Goal: Information Seeking & Learning: Learn about a topic

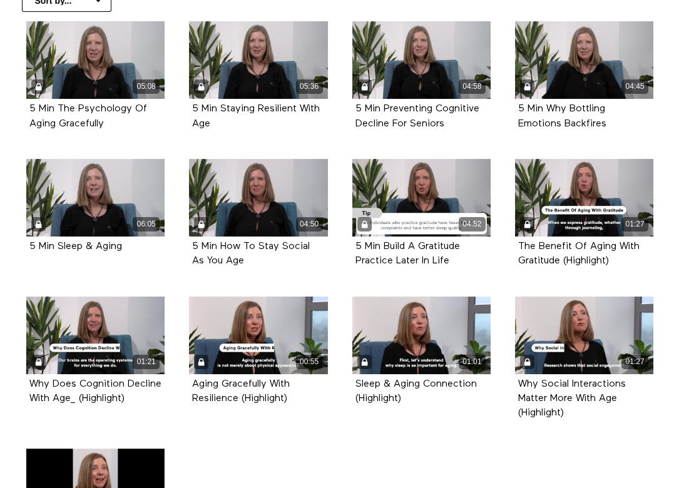
scroll to position [301, 0]
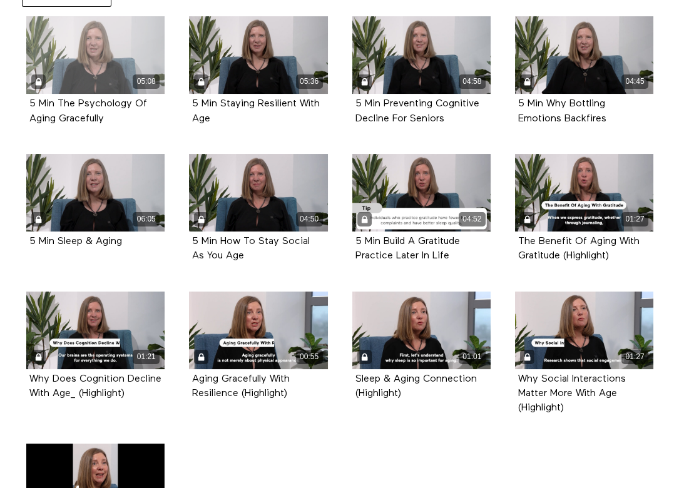
click at [103, 77] on div "05:08" at bounding box center [95, 82] width 138 height 14
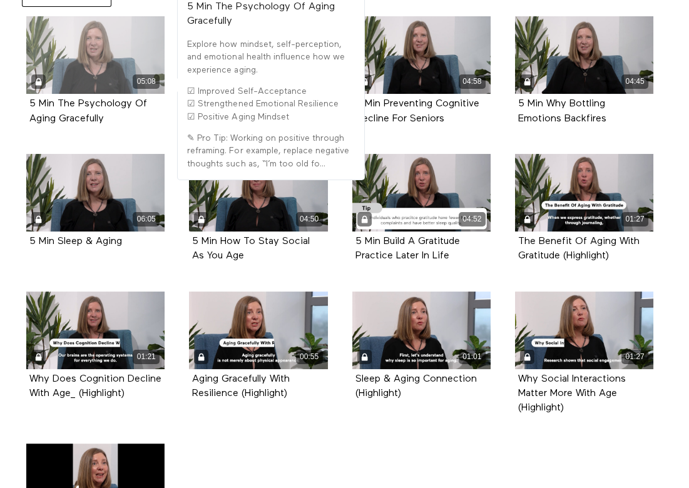
click at [103, 77] on div "05:08" at bounding box center [95, 82] width 138 height 14
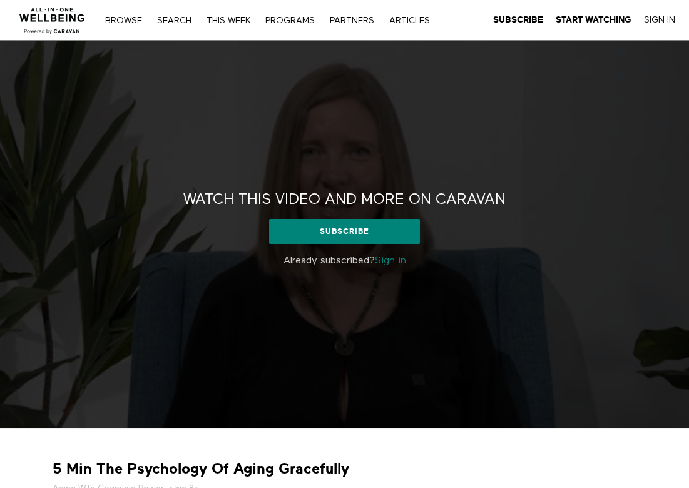
click at [398, 260] on link "Sign in" at bounding box center [390, 261] width 31 height 10
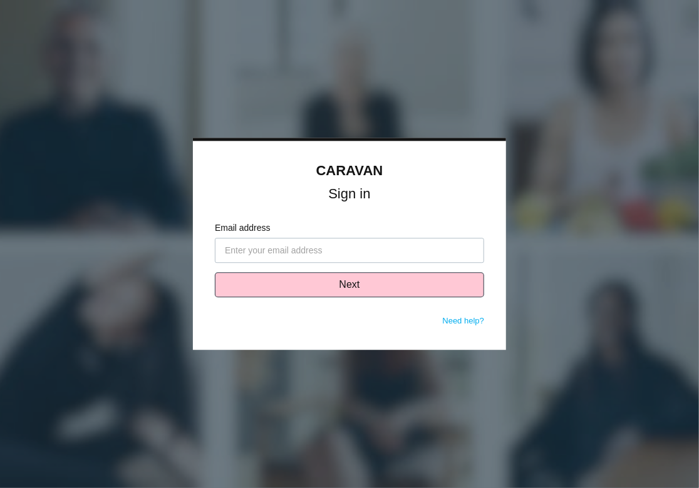
click at [329, 250] on input "Email address" at bounding box center [349, 251] width 269 height 25
type input "michelle.halet@clarionpartners.com"
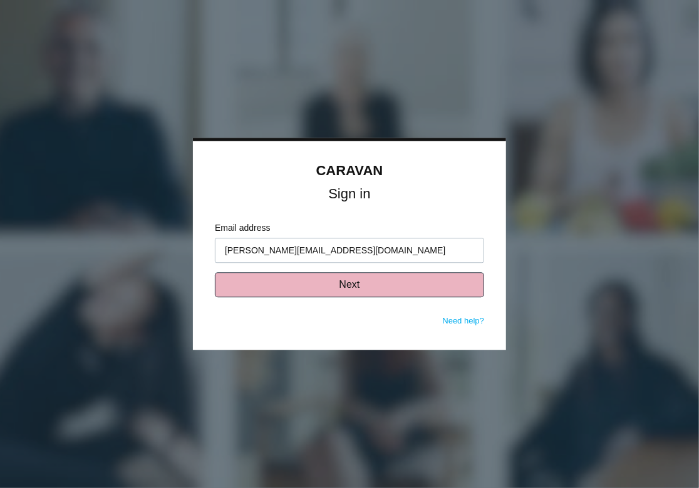
click at [350, 286] on button "Next" at bounding box center [349, 285] width 269 height 25
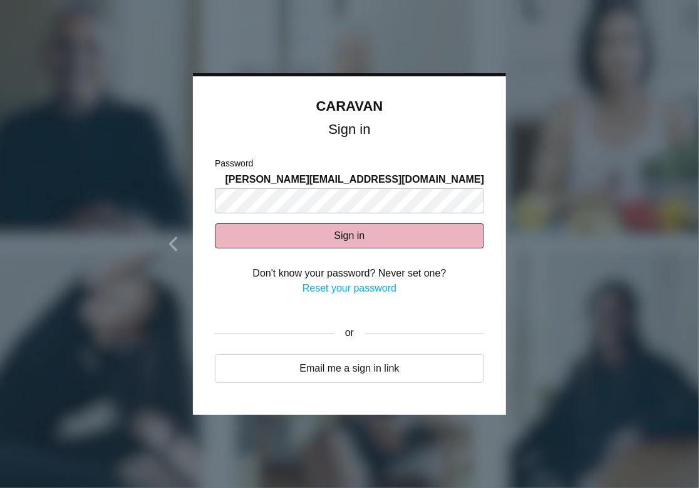
click at [311, 232] on button "Sign in" at bounding box center [349, 236] width 269 height 25
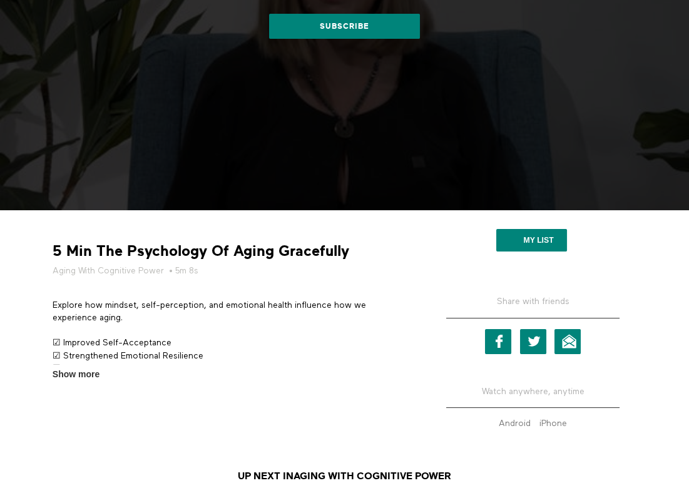
scroll to position [219, 0]
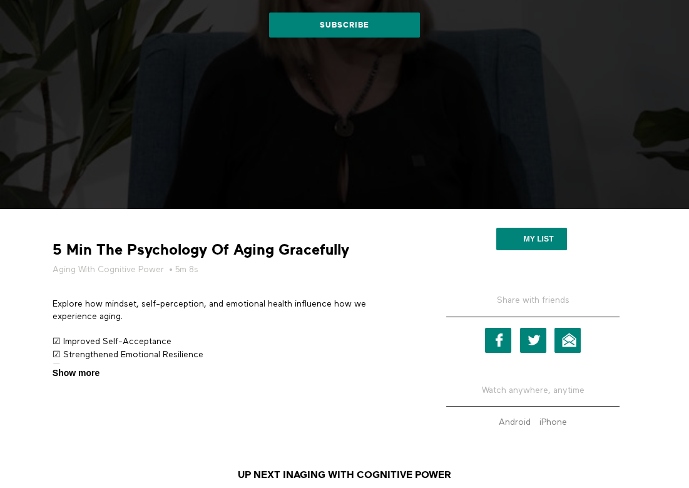
click at [79, 373] on span "Show more" at bounding box center [76, 373] width 47 height 13
click at [0, 0] on input "Show more Show less" at bounding box center [0, 0] width 0 height 0
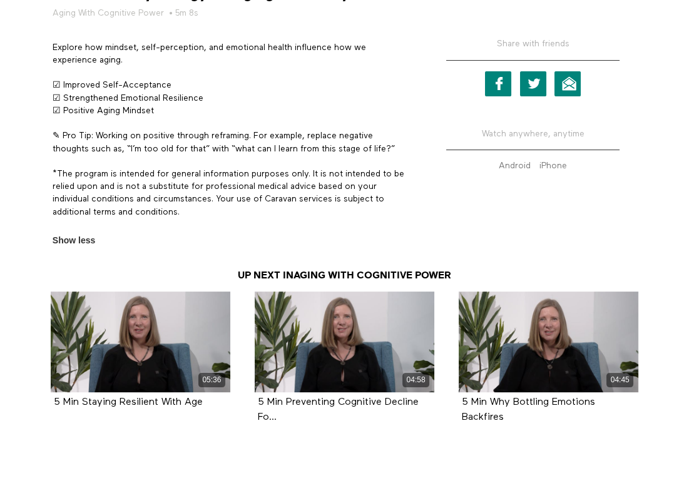
scroll to position [490, 0]
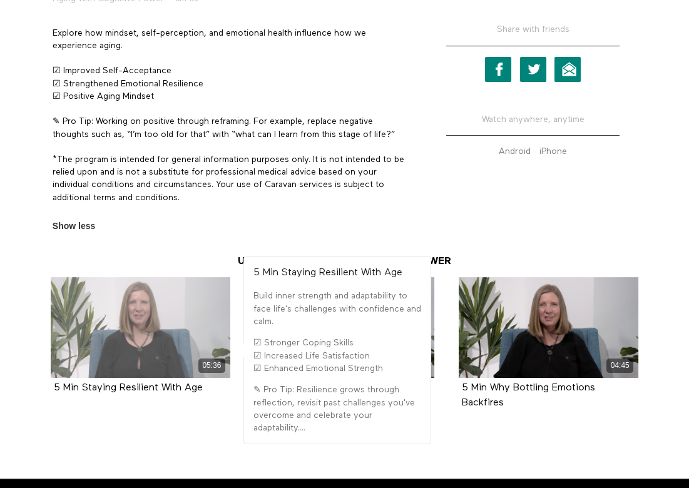
click at [145, 338] on div "05:36" at bounding box center [141, 327] width 180 height 101
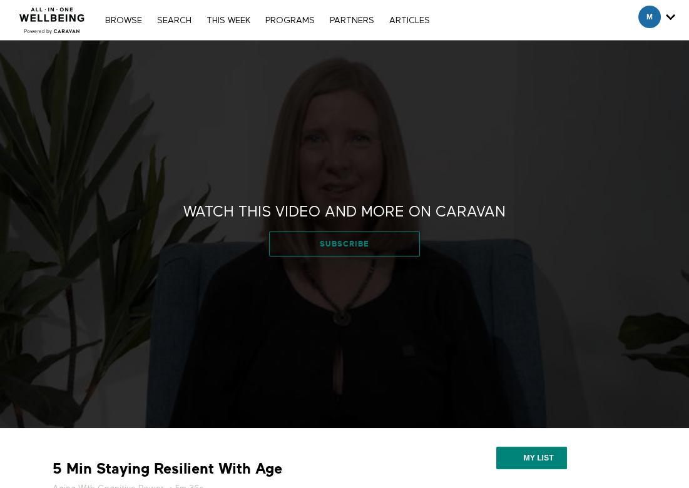
click at [332, 248] on link "Subscribe" at bounding box center [344, 244] width 150 height 25
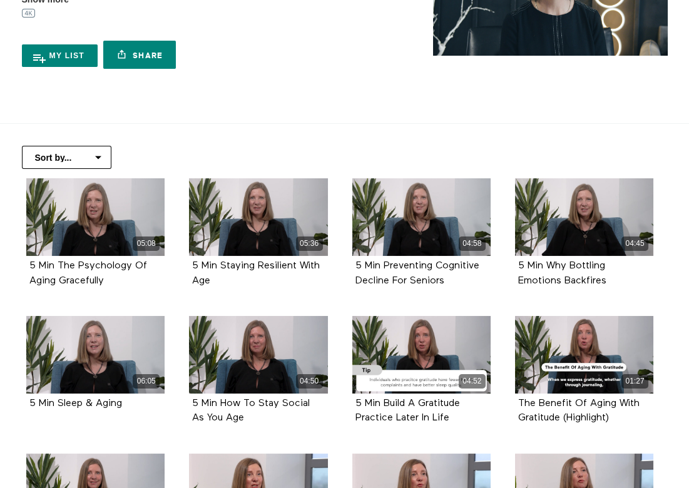
scroll to position [163, 0]
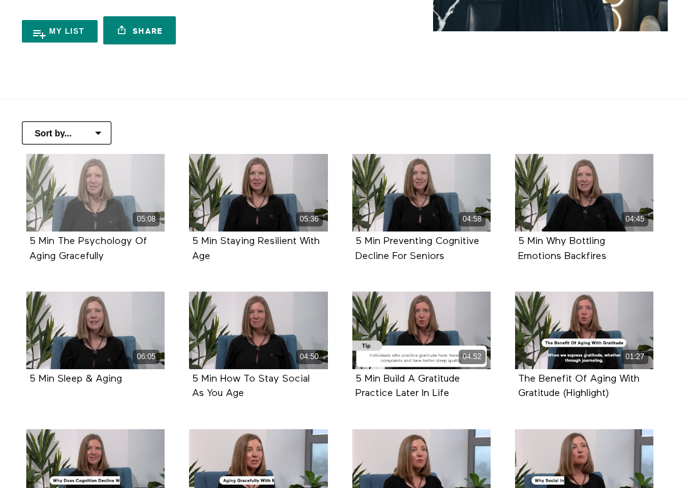
click at [90, 208] on div "05:08" at bounding box center [95, 193] width 138 height 78
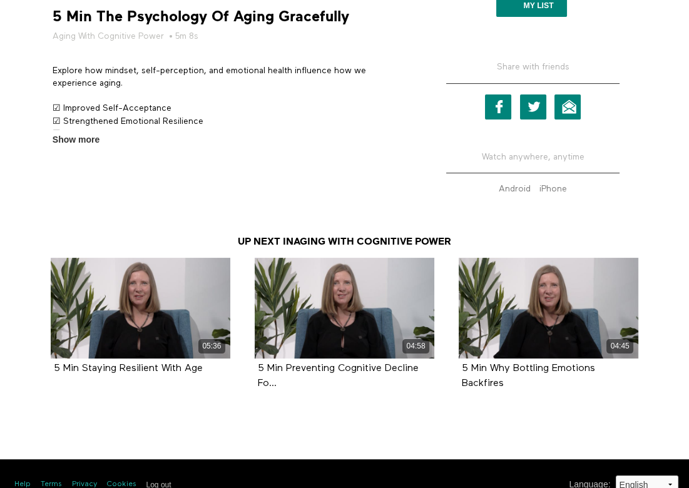
scroll to position [473, 0]
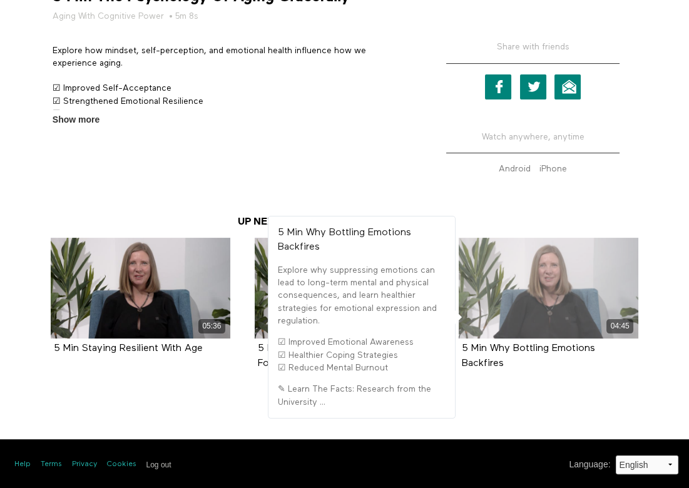
click at [540, 314] on div "04:45" at bounding box center [549, 288] width 180 height 101
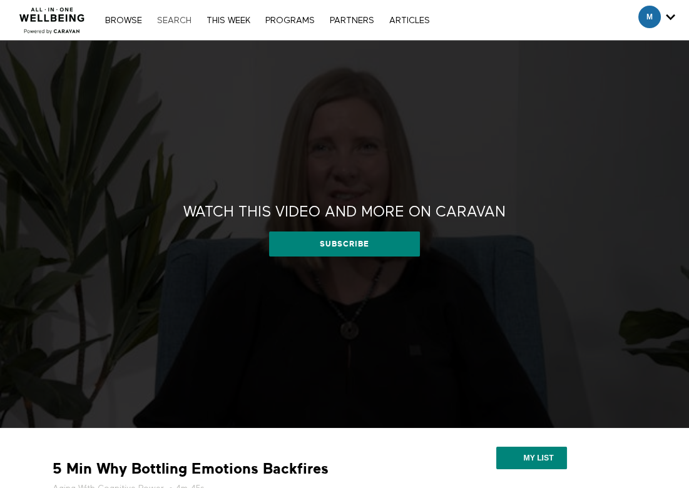
click at [177, 16] on link "Search" at bounding box center [174, 20] width 47 height 9
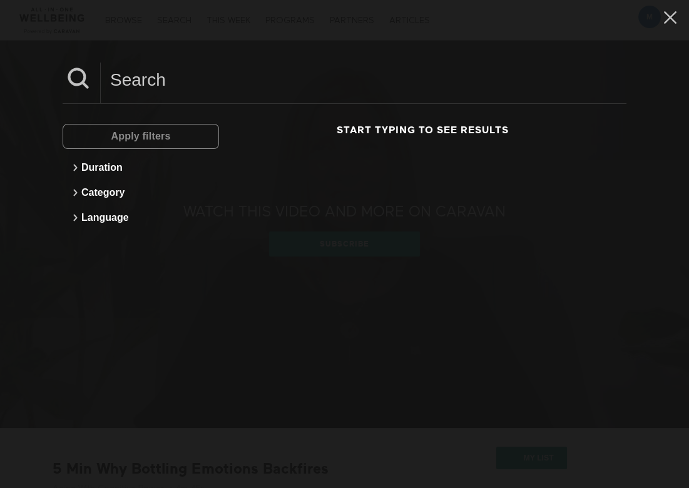
click at [97, 136] on div "Apply filters" at bounding box center [141, 136] width 157 height 25
click at [143, 133] on div "Apply filters" at bounding box center [141, 136] width 157 height 25
click at [122, 85] on input at bounding box center [364, 80] width 526 height 34
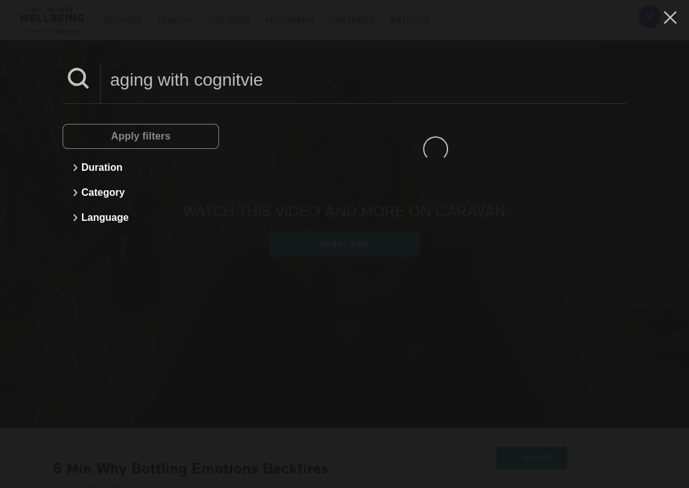
type input "aging with cognitvie"
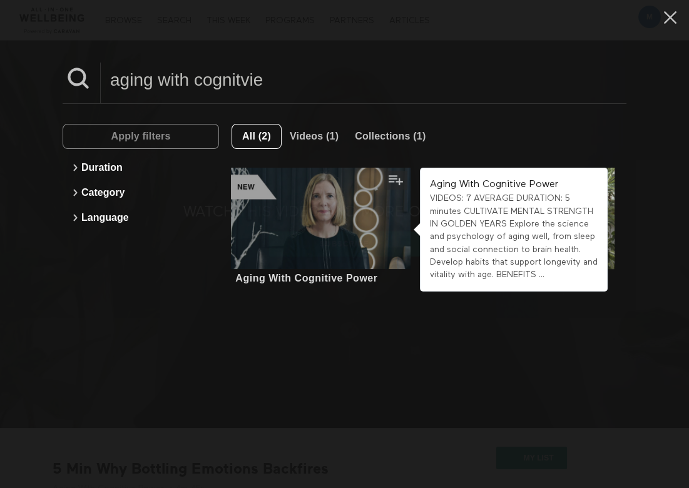
click at [312, 244] on div at bounding box center [321, 218] width 180 height 101
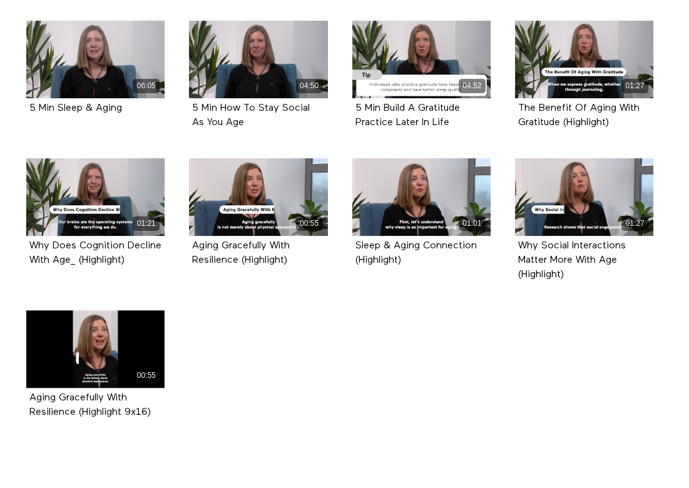
scroll to position [437, 0]
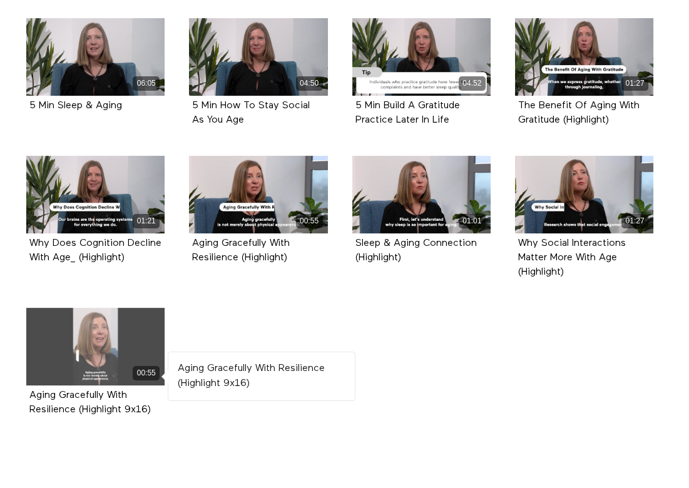
click at [93, 346] on div "00:55" at bounding box center [95, 347] width 138 height 78
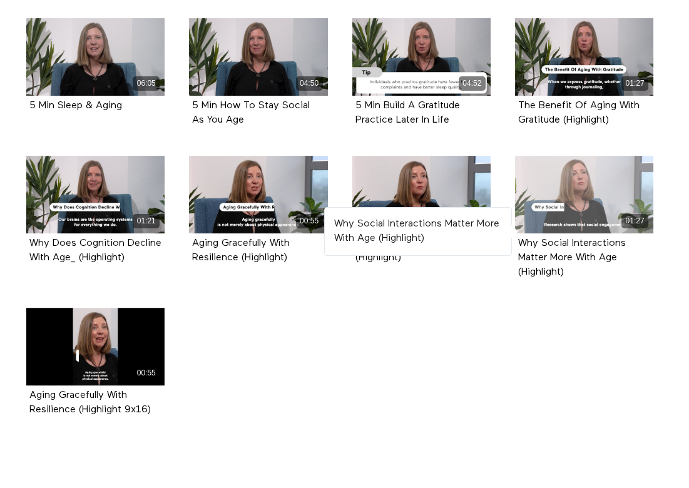
click at [565, 224] on div "01:27" at bounding box center [584, 221] width 138 height 14
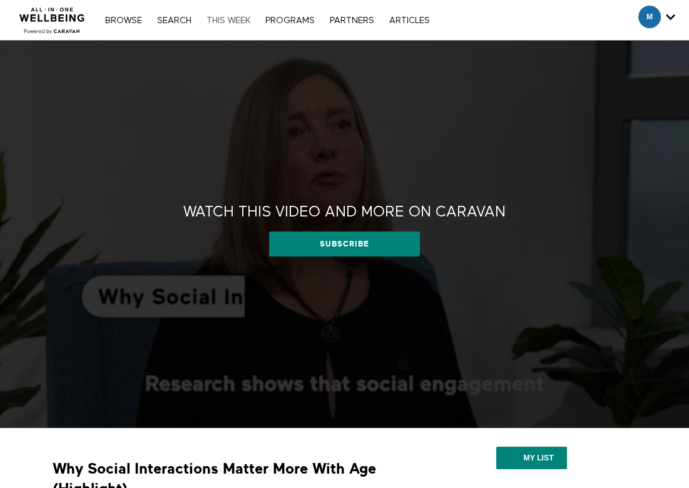
click at [237, 18] on link "THIS WEEK" at bounding box center [228, 20] width 56 height 9
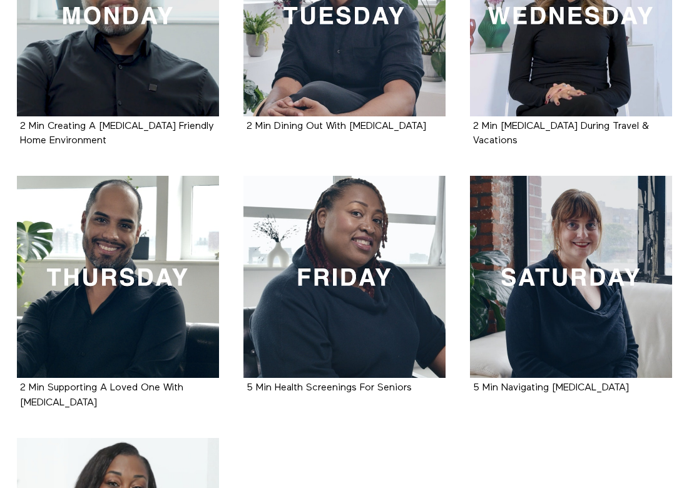
scroll to position [400, 0]
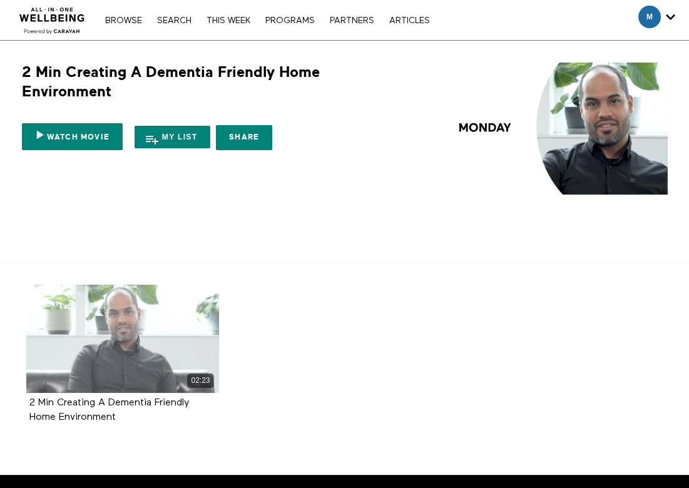
click at [128, 347] on div "02:23" at bounding box center [122, 339] width 193 height 108
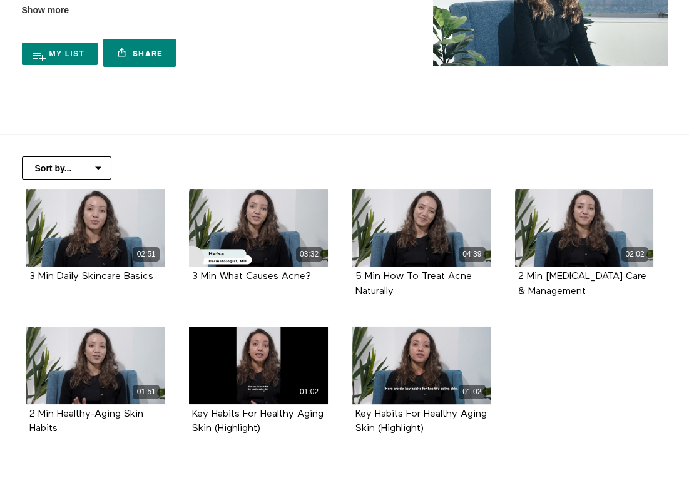
scroll to position [155, 0]
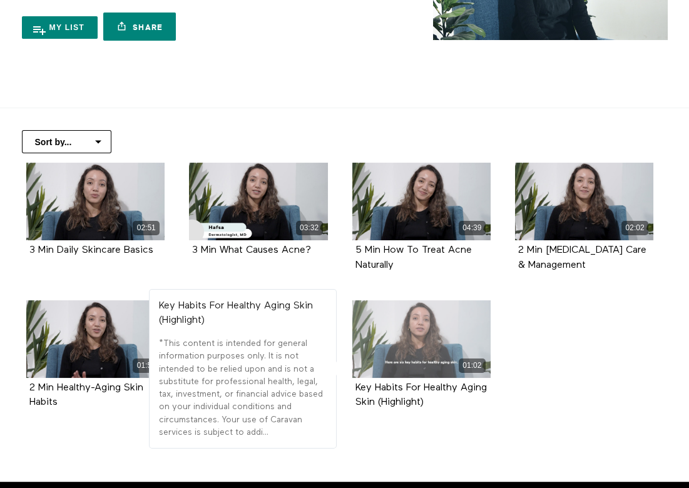
click at [393, 342] on div "01:02" at bounding box center [422, 340] width 138 height 78
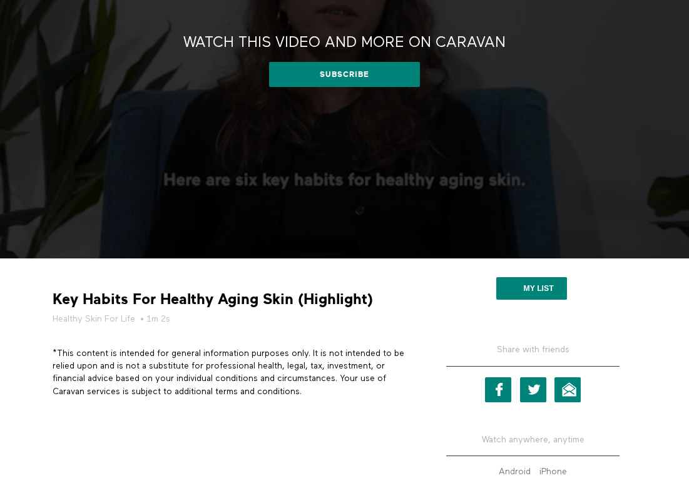
scroll to position [108, 0]
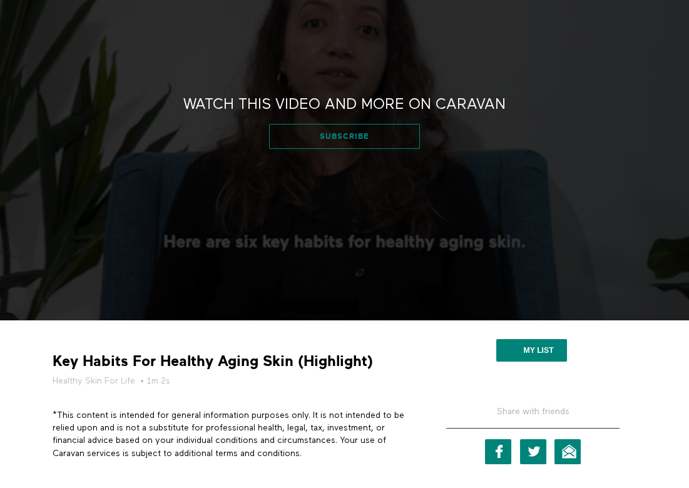
click at [354, 136] on link "Subscribe" at bounding box center [344, 136] width 150 height 25
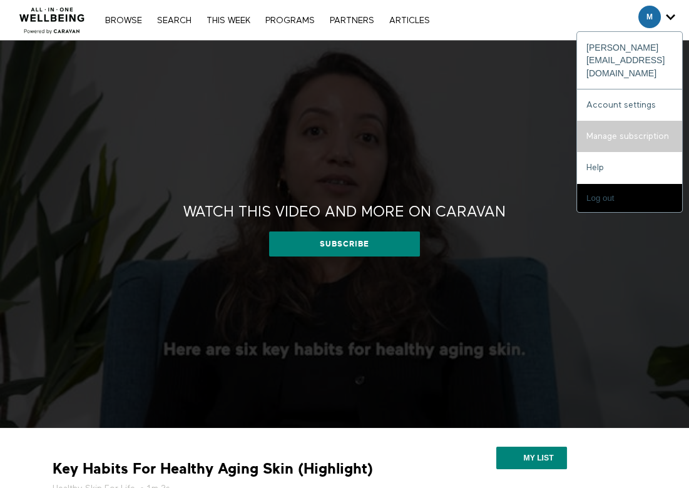
click at [613, 121] on link "Manage subscription" at bounding box center [629, 136] width 105 height 31
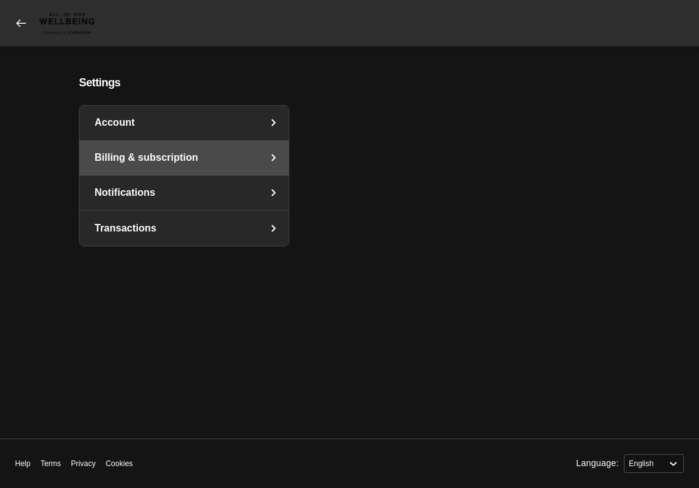
select select "en"
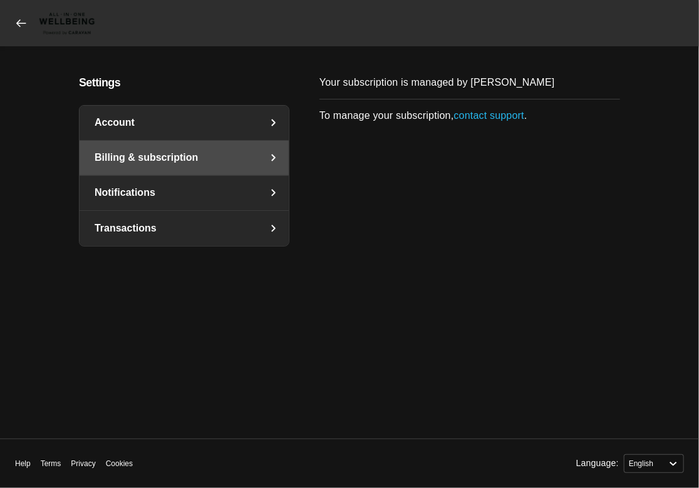
click at [504, 111] on link "contact support" at bounding box center [489, 115] width 70 height 11
click at [152, 123] on link "Account" at bounding box center [184, 123] width 209 height 34
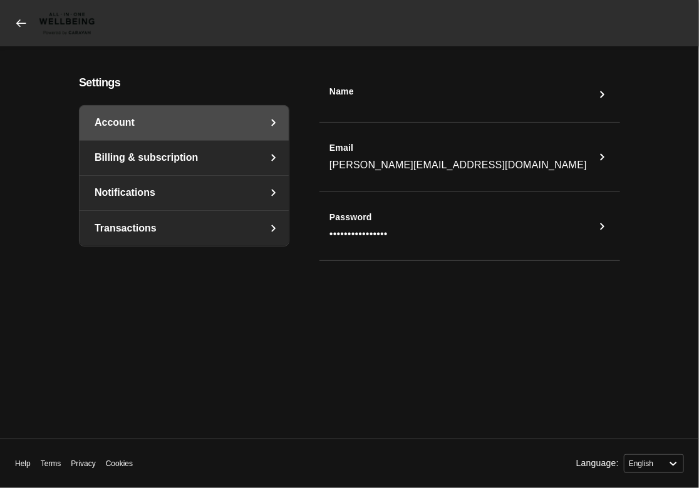
click at [18, 23] on icon at bounding box center [21, 23] width 13 height 13
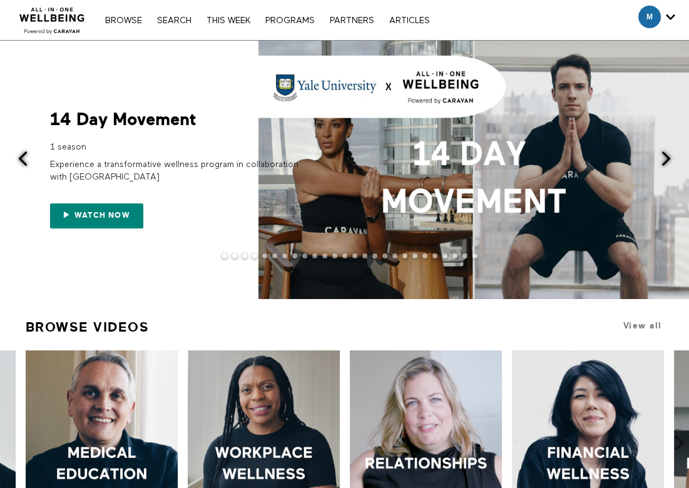
click at [386, 82] on span at bounding box center [474, 170] width 431 height 259
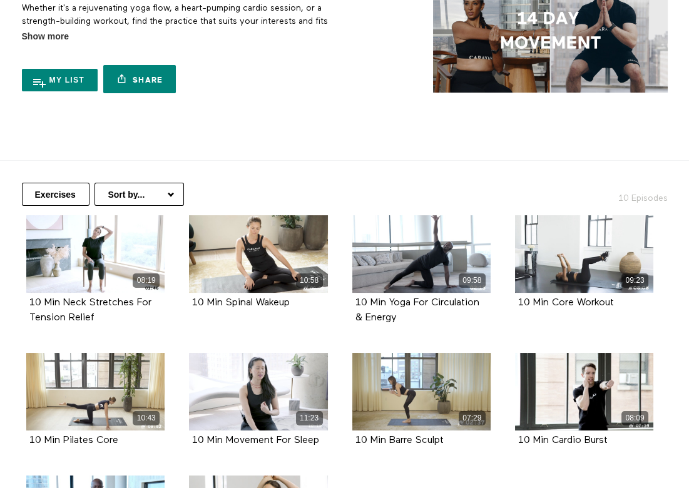
scroll to position [139, 0]
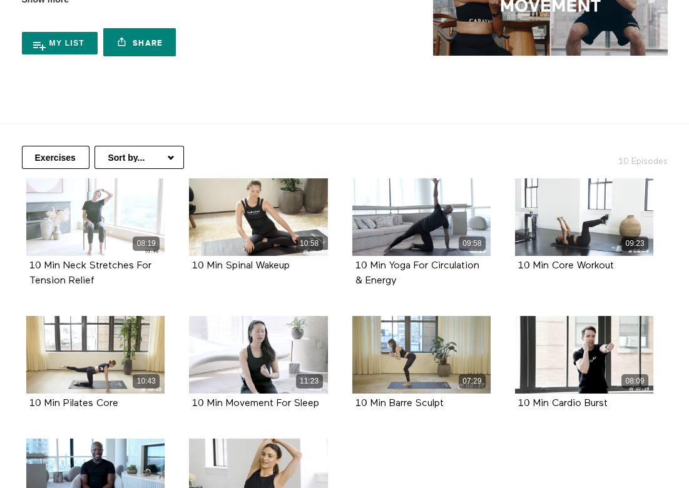
click at [114, 224] on div "08:19" at bounding box center [95, 217] width 138 height 78
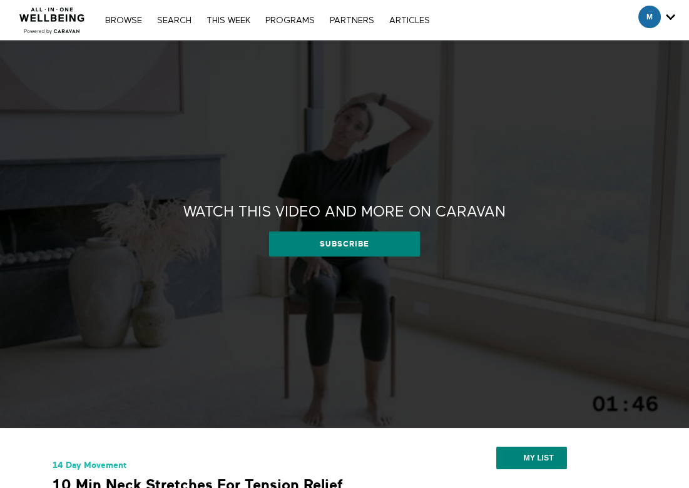
click at [668, 15] on icon "Secondary" at bounding box center [670, 17] width 9 height 19
click at [661, 14] on span "Secondary" at bounding box center [650, 17] width 23 height 23
click at [664, 14] on div "M" at bounding box center [657, 17] width 37 height 23
click at [643, 16] on span "Secondary" at bounding box center [650, 17] width 23 height 23
click at [669, 16] on icon "Secondary" at bounding box center [670, 17] width 9 height 19
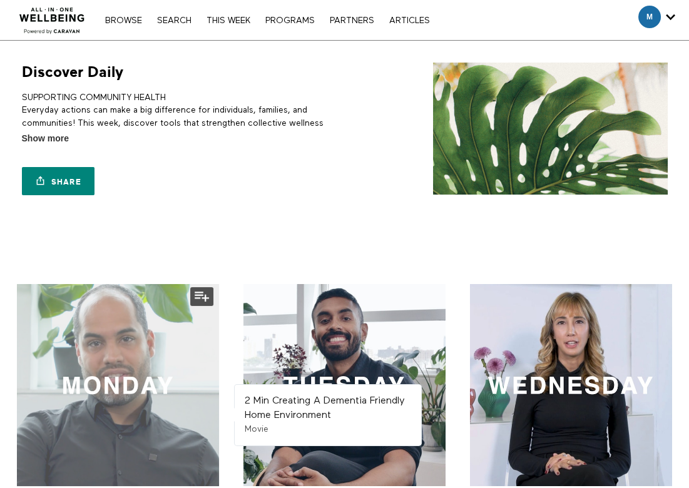
click at [126, 368] on div at bounding box center [118, 385] width 202 height 202
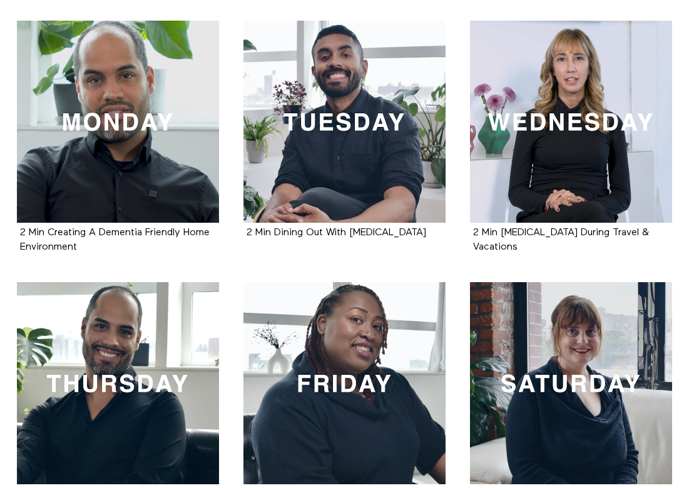
scroll to position [289, 0]
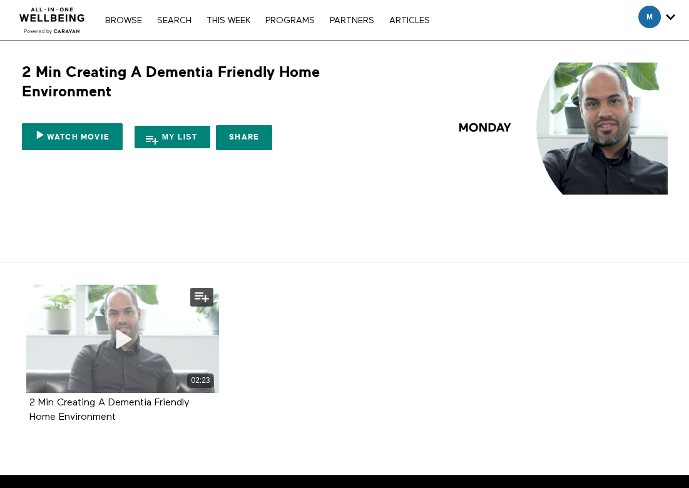
click at [119, 338] on icon at bounding box center [123, 339] width 38 height 22
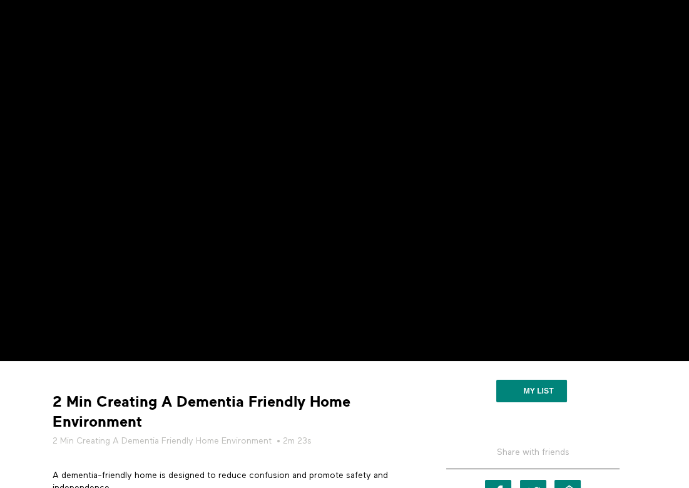
scroll to position [45, 0]
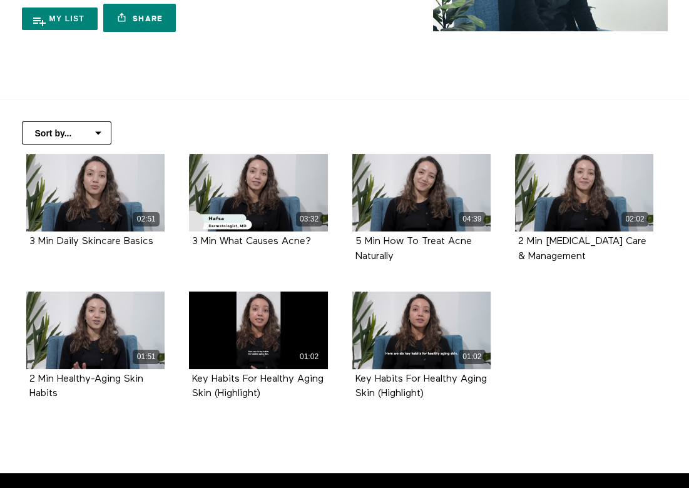
scroll to position [180, 0]
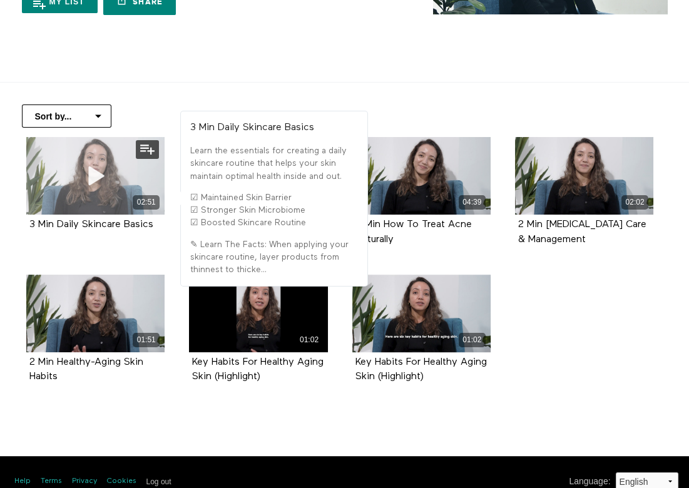
click at [91, 172] on icon at bounding box center [96, 176] width 38 height 22
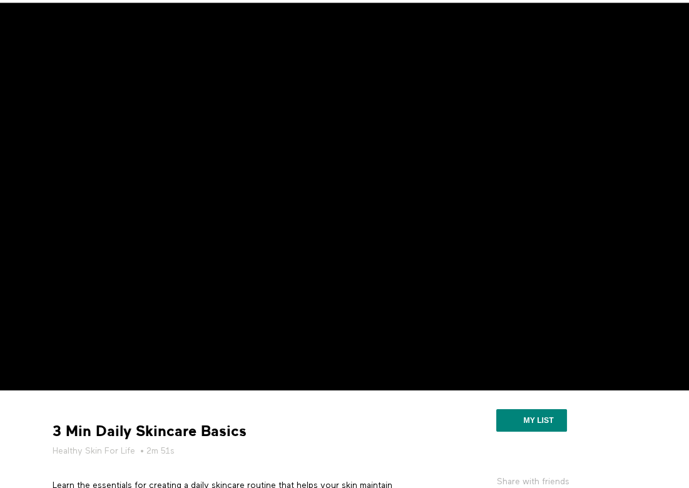
scroll to position [20, 0]
